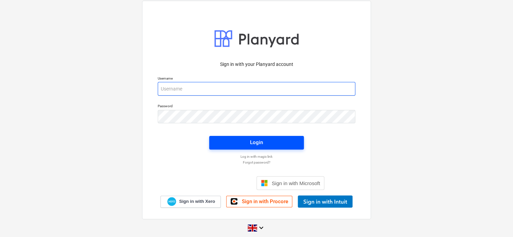
type input "[PERSON_NAME][EMAIL_ADDRESS][DOMAIN_NAME]"
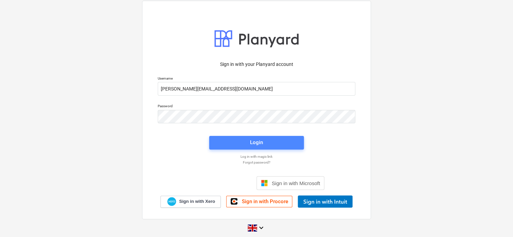
click at [262, 141] on div "Login" at bounding box center [256, 142] width 13 height 9
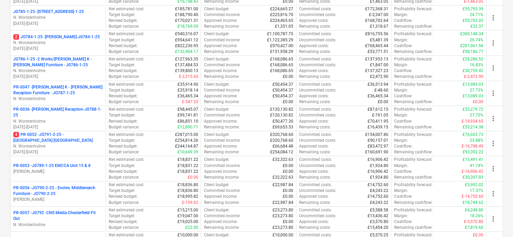
scroll to position [139, 0]
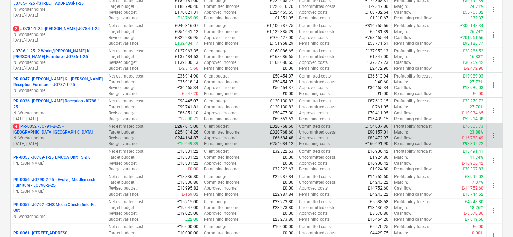
click at [80, 126] on p "4 PR-0052 - JO791-2-25 - [GEOGRAPHIC_DATA] [GEOGRAPHIC_DATA]" at bounding box center [58, 129] width 90 height 12
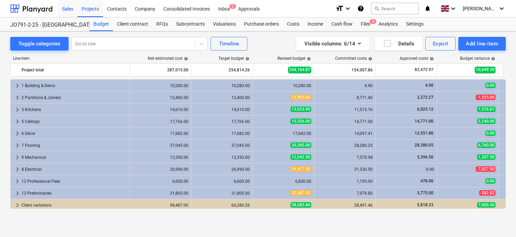
click at [69, 9] on div "Sales" at bounding box center [67, 8] width 19 height 17
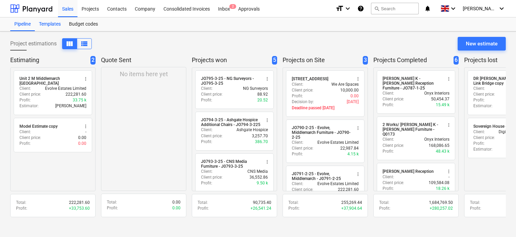
click at [53, 24] on div "Templates" at bounding box center [50, 24] width 30 height 14
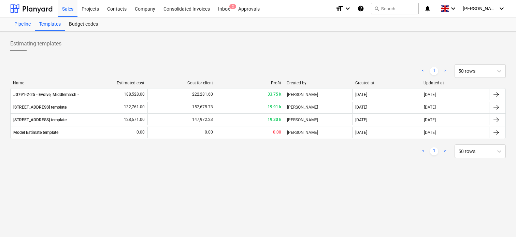
click at [25, 24] on div "Pipeline" at bounding box center [22, 24] width 25 height 14
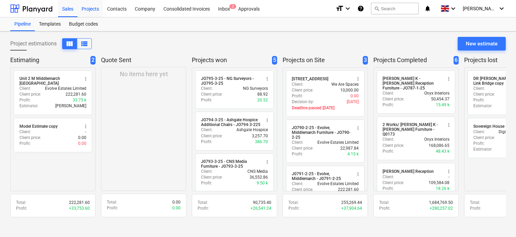
click at [91, 8] on div "Projects" at bounding box center [90, 8] width 26 height 17
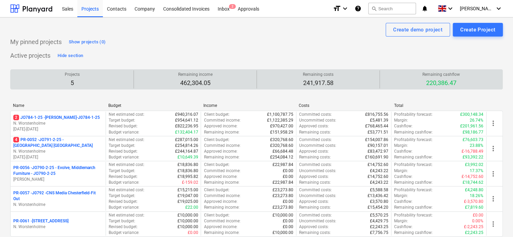
scroll to position [54, 0]
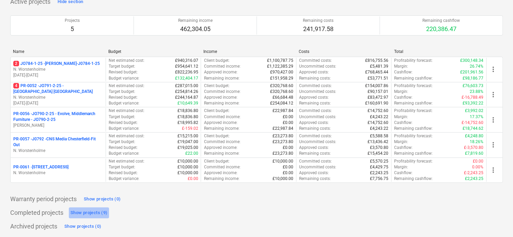
click at [86, 212] on div "Show projects (9)" at bounding box center [89, 213] width 37 height 8
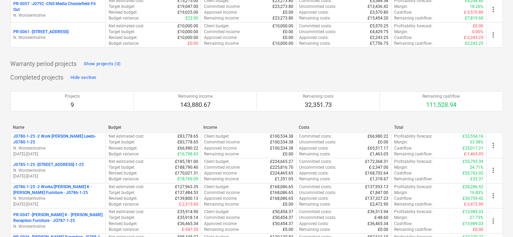
scroll to position [179, 0]
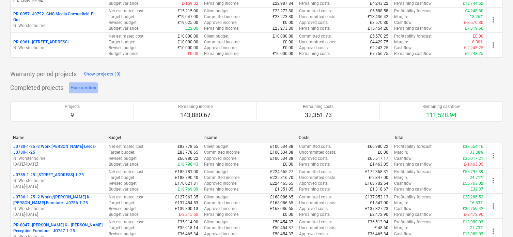
click at [86, 86] on div "Hide section" at bounding box center [84, 88] width 26 height 8
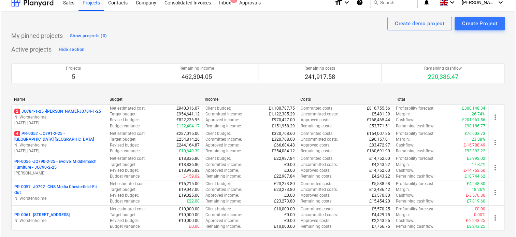
scroll to position [0, 0]
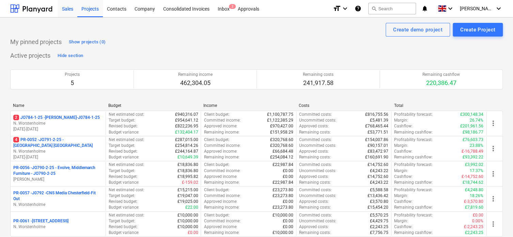
click at [67, 7] on div "Sales" at bounding box center [67, 8] width 19 height 17
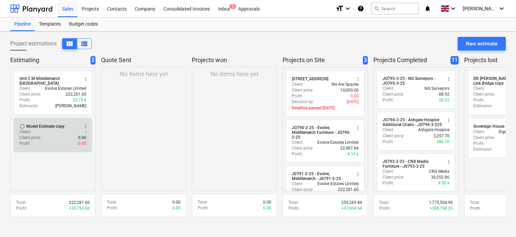
click at [58, 123] on div "Model Estimate copy" at bounding box center [45, 125] width 38 height 5
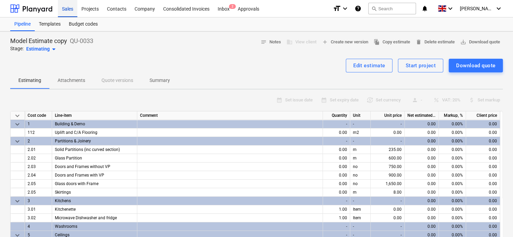
click at [68, 8] on div "Sales" at bounding box center [67, 8] width 19 height 17
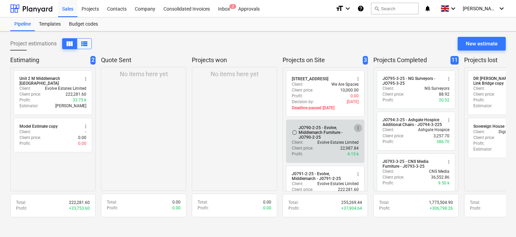
click at [359, 126] on span "more_vert" at bounding box center [357, 127] width 5 height 5
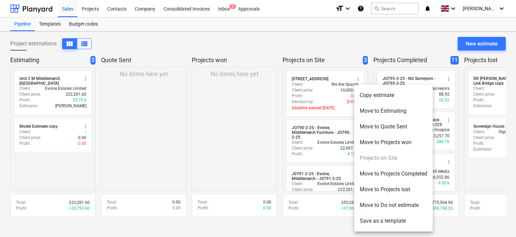
click at [239, 129] on div at bounding box center [258, 118] width 516 height 237
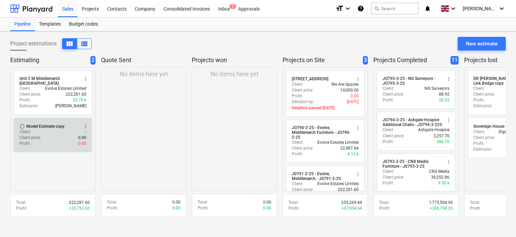
click at [85, 123] on span "more_vert" at bounding box center [85, 125] width 5 height 5
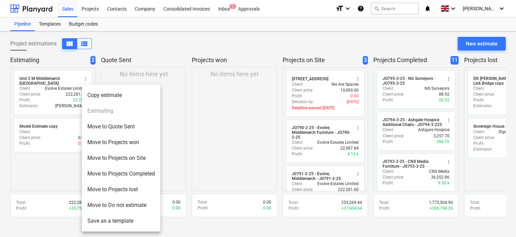
click at [209, 125] on div at bounding box center [258, 118] width 516 height 237
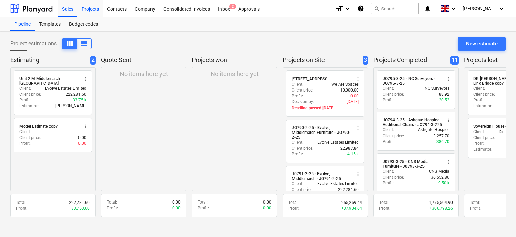
click at [89, 9] on div "Projects" at bounding box center [90, 8] width 26 height 17
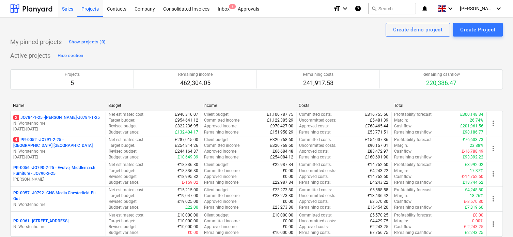
click at [68, 10] on div "Sales" at bounding box center [67, 8] width 19 height 17
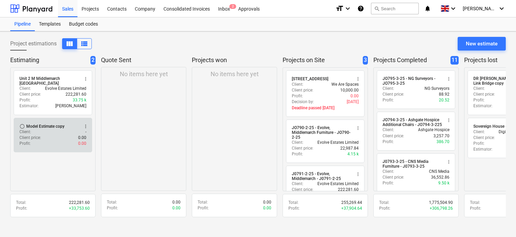
click at [48, 129] on div "Client : -" at bounding box center [52, 132] width 67 height 6
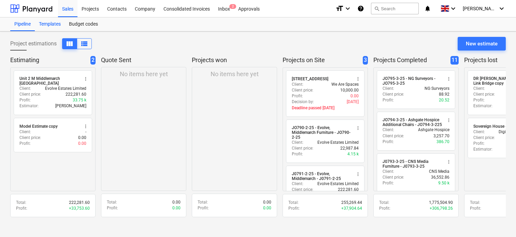
click at [50, 24] on div "Templates" at bounding box center [50, 24] width 30 height 14
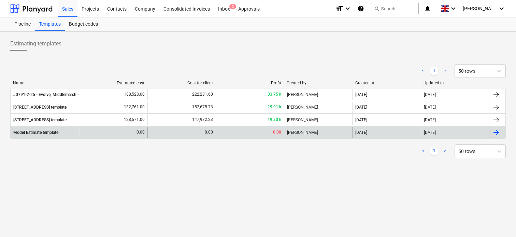
click at [44, 132] on div "Model Estimate template" at bounding box center [35, 132] width 45 height 5
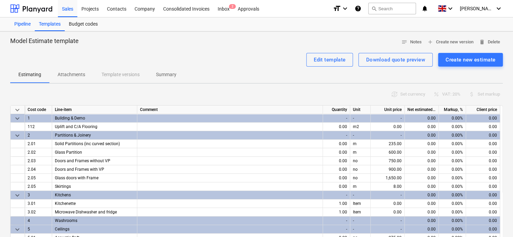
click at [25, 25] on div "Pipeline" at bounding box center [22, 24] width 25 height 14
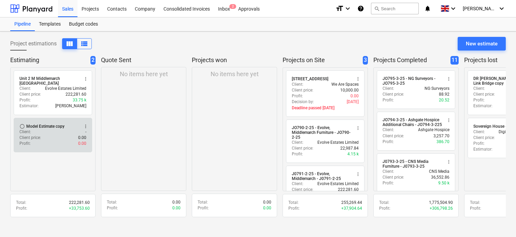
click at [60, 129] on div "Client : -" at bounding box center [52, 132] width 67 height 6
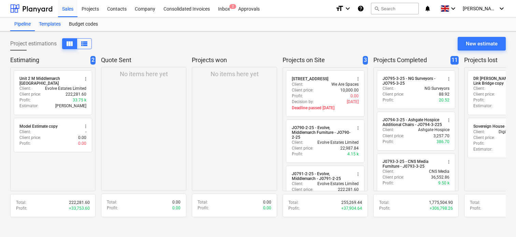
click at [51, 24] on div "Templates" at bounding box center [50, 24] width 30 height 14
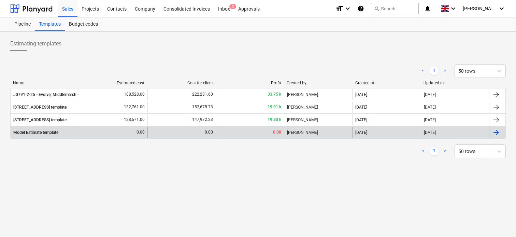
click at [48, 132] on div "Model Estimate template" at bounding box center [35, 132] width 45 height 5
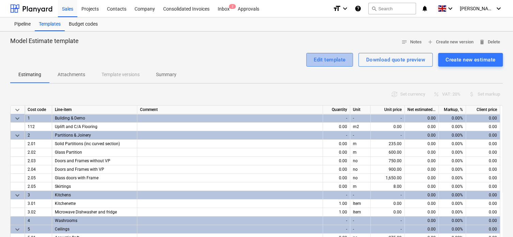
click at [331, 59] on div "Edit template" at bounding box center [330, 59] width 32 height 9
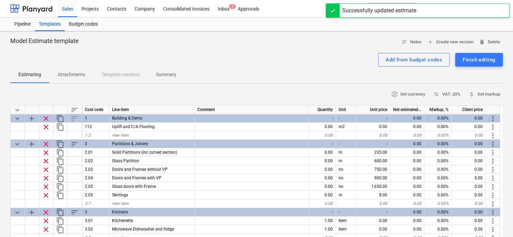
type textarea "x"
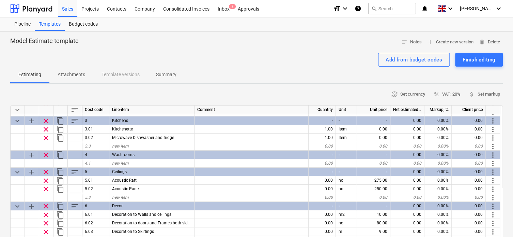
scroll to position [94, 0]
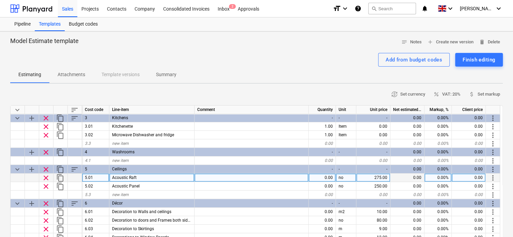
click at [380, 177] on div "275.00" at bounding box center [374, 177] width 34 height 9
type input "0"
click at [474, 61] on div "Finish editing" at bounding box center [479, 59] width 33 height 9
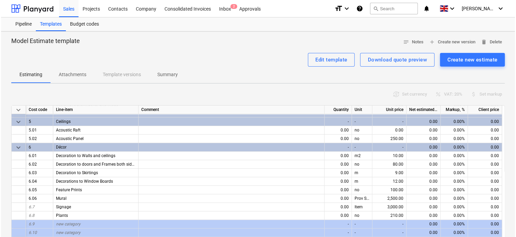
scroll to position [107, 0]
click at [24, 23] on div "Pipeline" at bounding box center [22, 24] width 25 height 14
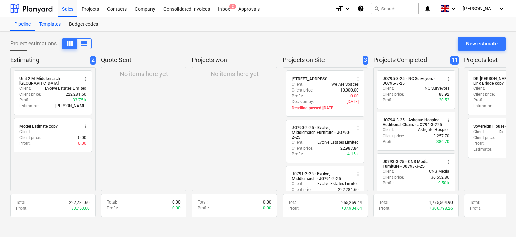
click at [48, 25] on div "Templates" at bounding box center [50, 24] width 30 height 14
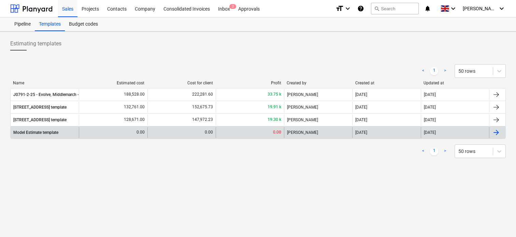
click at [68, 133] on div "Model Estimate template" at bounding box center [45, 132] width 68 height 11
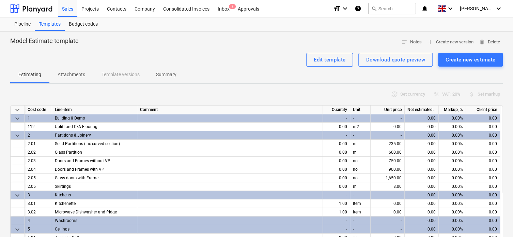
type textarea "x"
click at [23, 25] on div "Pipeline" at bounding box center [22, 24] width 25 height 14
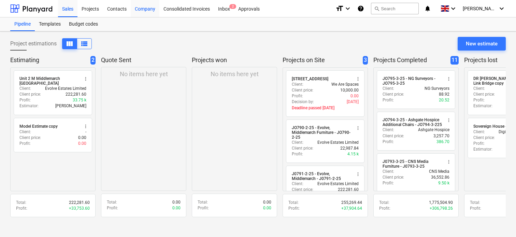
click at [147, 9] on div "Company" at bounding box center [145, 8] width 29 height 17
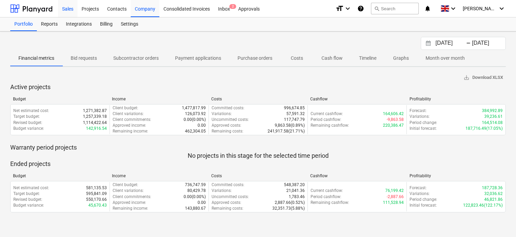
click at [67, 9] on div "Sales" at bounding box center [67, 8] width 19 height 17
